Goal: Communication & Community: Participate in discussion

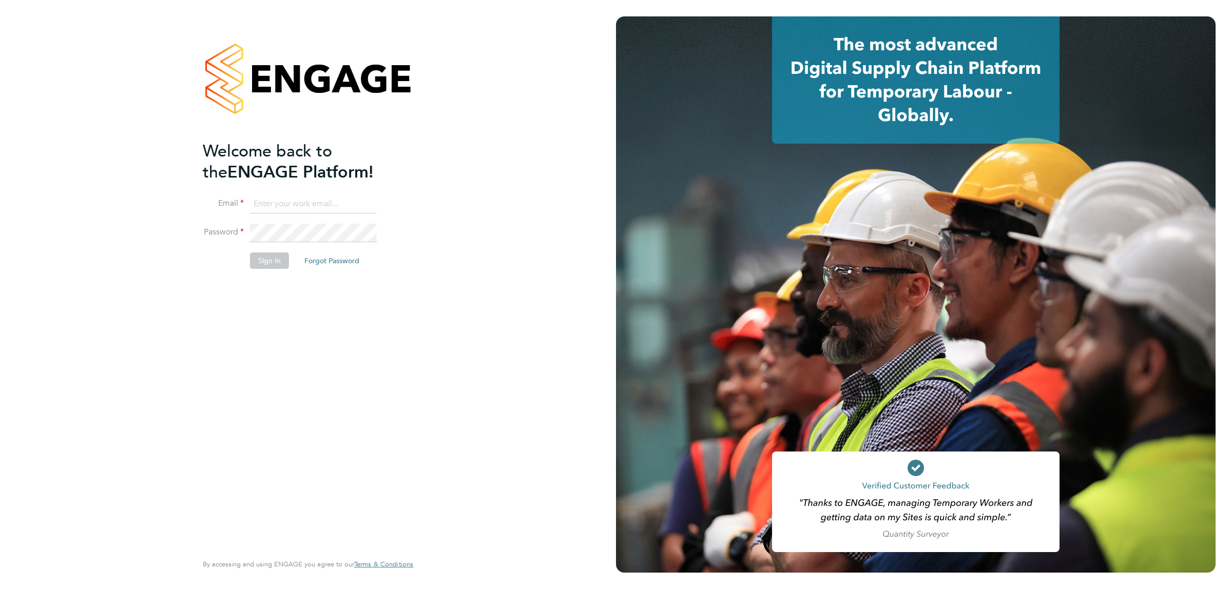
type input "paul.sullivan@streamlineservices.co.uk"
click at [271, 261] on button "Sign In" at bounding box center [269, 261] width 39 height 16
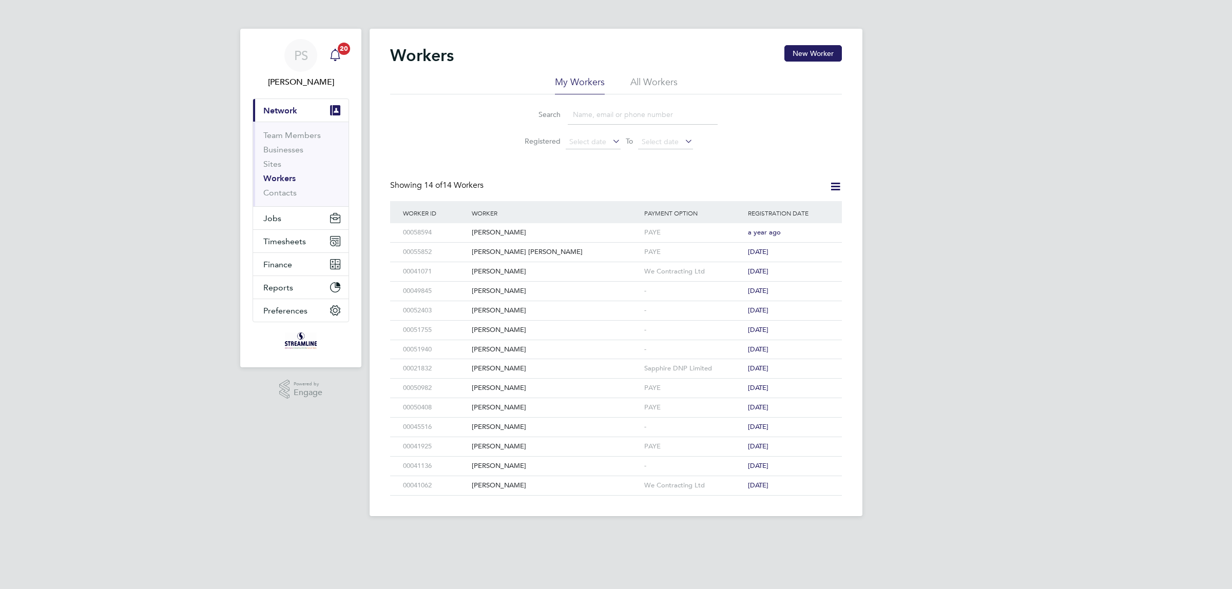
click at [340, 53] on span "20" at bounding box center [344, 49] width 12 height 12
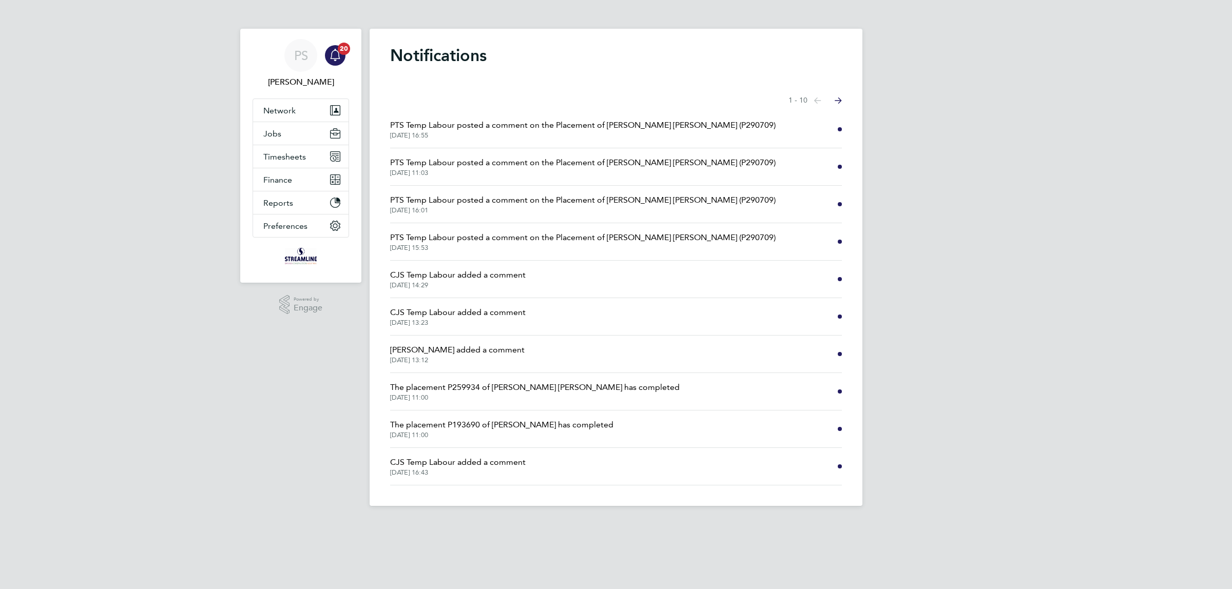
click at [472, 124] on span "PTS Temp Labour posted a comment on the Placement of [PERSON_NAME] [PERSON_NAME…" at bounding box center [583, 125] width 386 height 12
